Goal: Check status

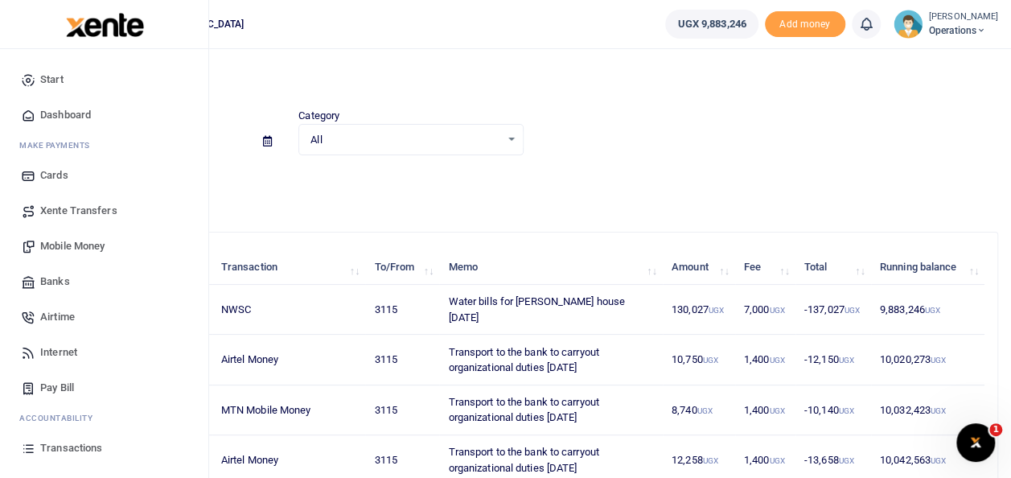
click at [64, 451] on span "Transactions" at bounding box center [71, 448] width 62 height 16
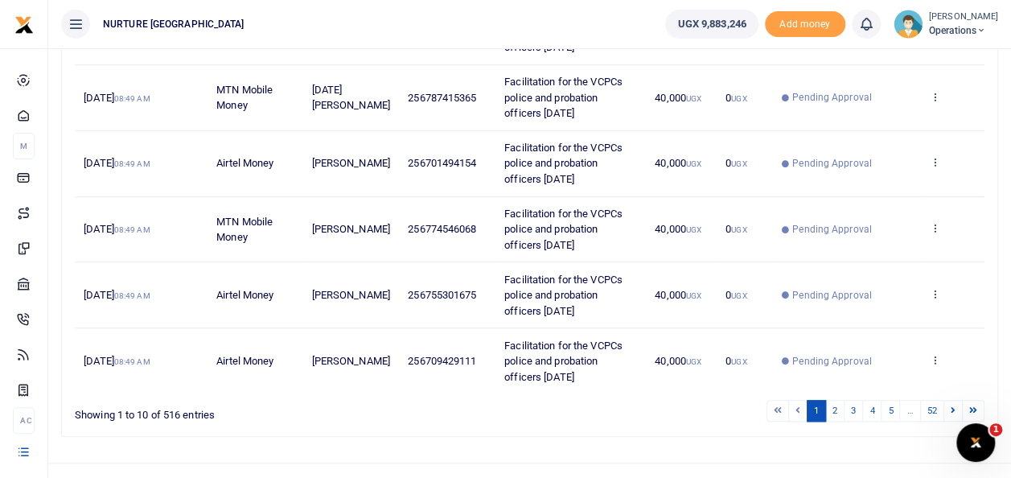
scroll to position [566, 0]
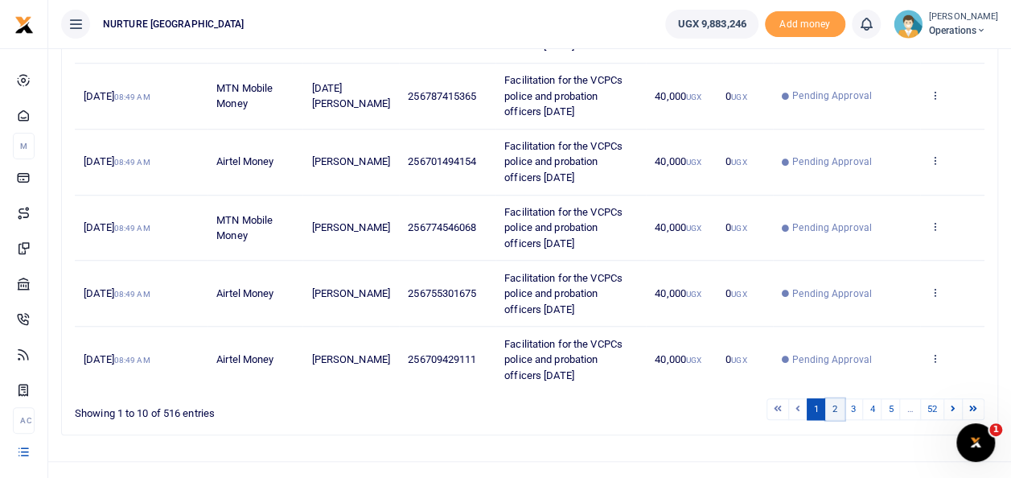
click at [838, 411] on link "2" at bounding box center [834, 409] width 19 height 22
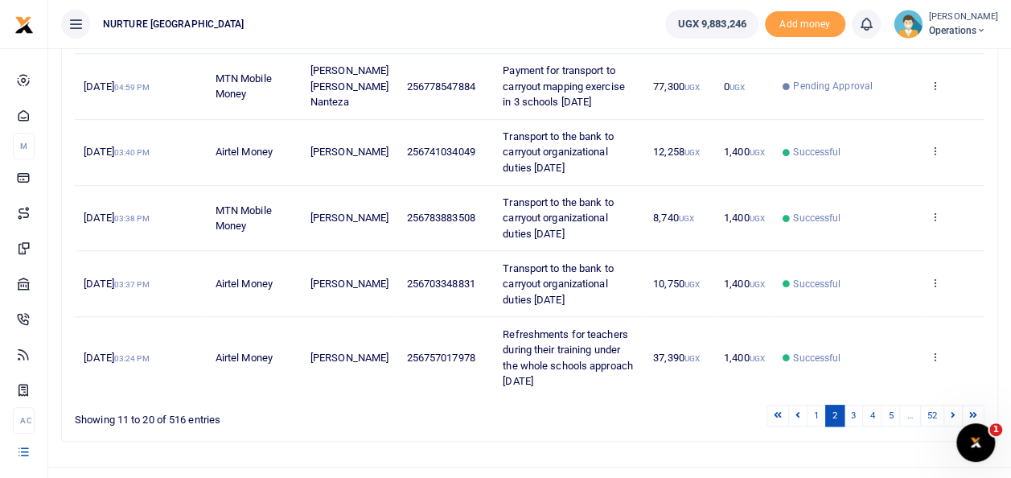
scroll to position [602, 0]
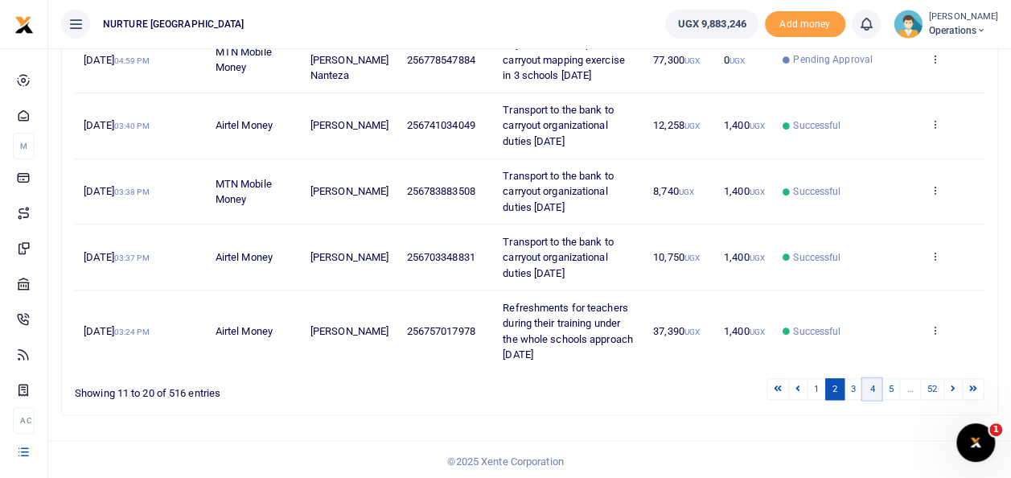
click at [865, 383] on link "4" at bounding box center [871, 389] width 19 height 22
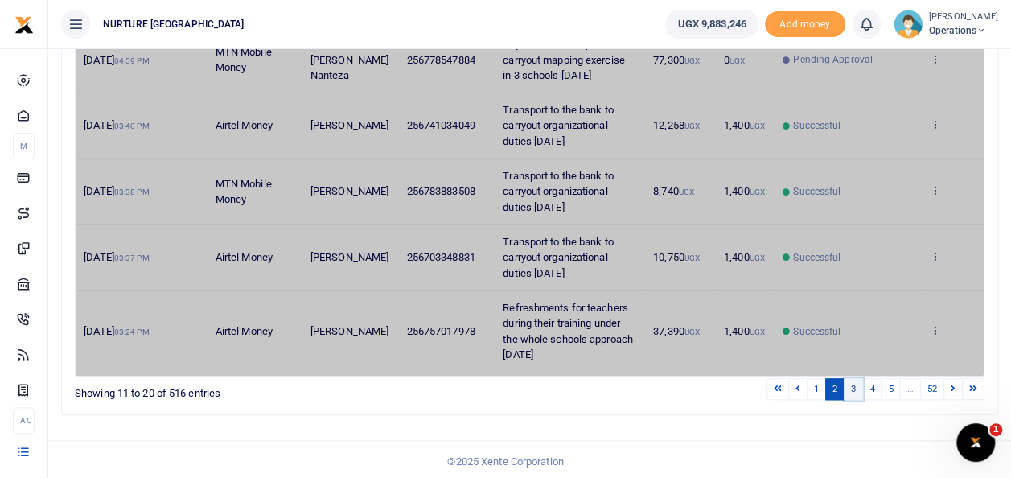
click at [857, 378] on link "3" at bounding box center [853, 389] width 19 height 22
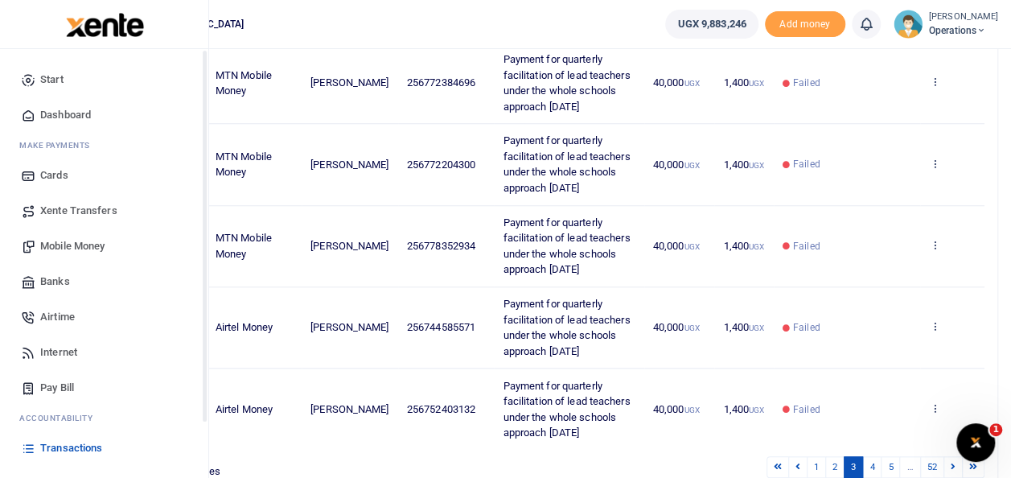
scroll to position [728, 0]
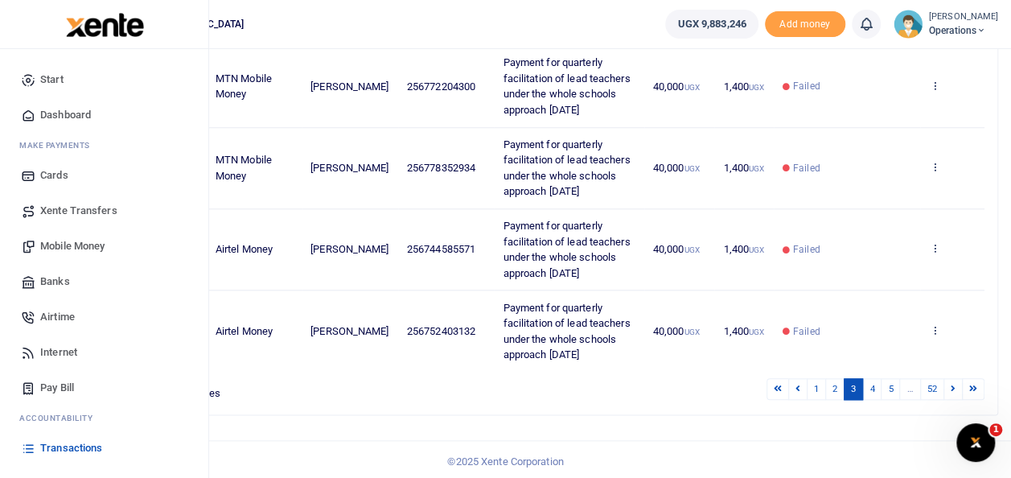
click at [66, 439] on link "Transactions" at bounding box center [104, 447] width 183 height 35
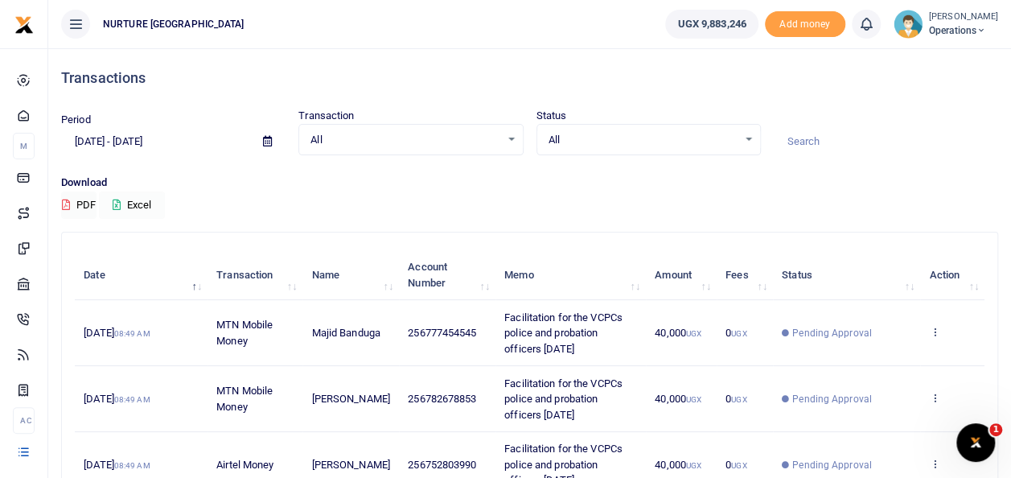
click at [148, 201] on button "Excel" at bounding box center [132, 204] width 66 height 27
